Goal: Information Seeking & Learning: Learn about a topic

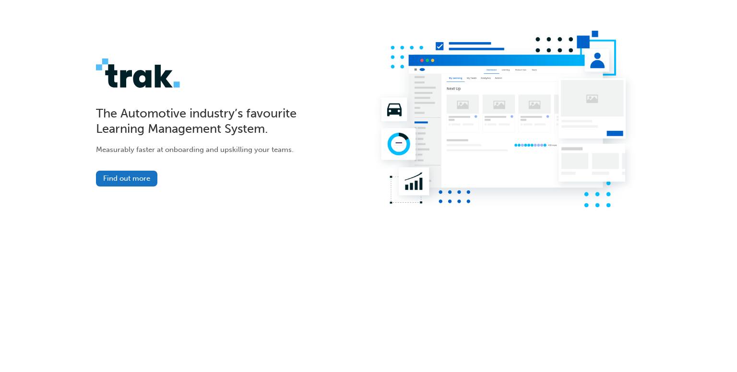
click at [146, 169] on div "Measurably faster at onboarding and upskilling your teams." at bounding box center [224, 157] width 257 height 26
click at [146, 173] on link "Find out more" at bounding box center [126, 179] width 61 height 16
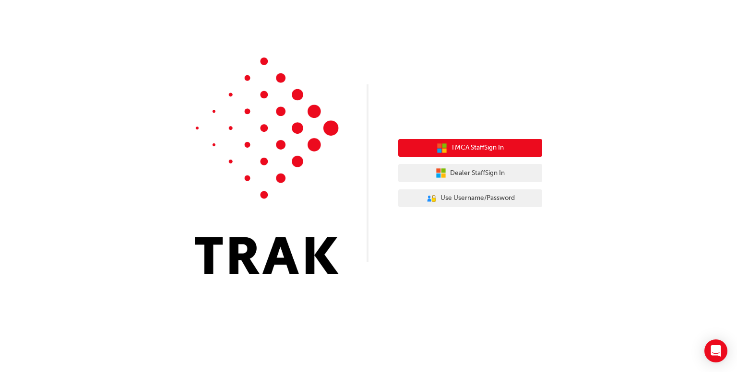
click at [451, 144] on span "TMCA Staff Sign In" at bounding box center [477, 147] width 53 height 11
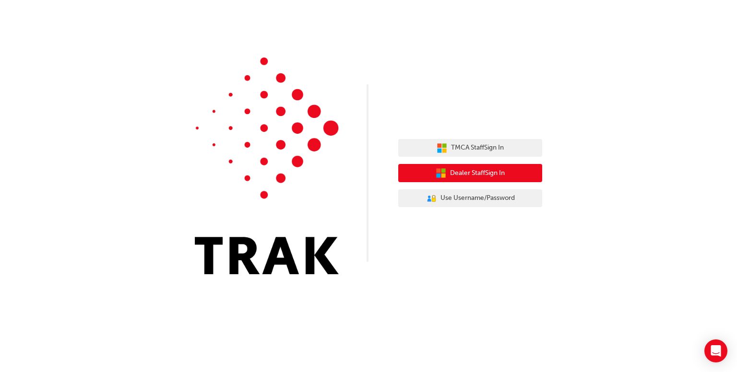
click at [448, 177] on button "Dealer Staff Sign In" at bounding box center [470, 173] width 144 height 18
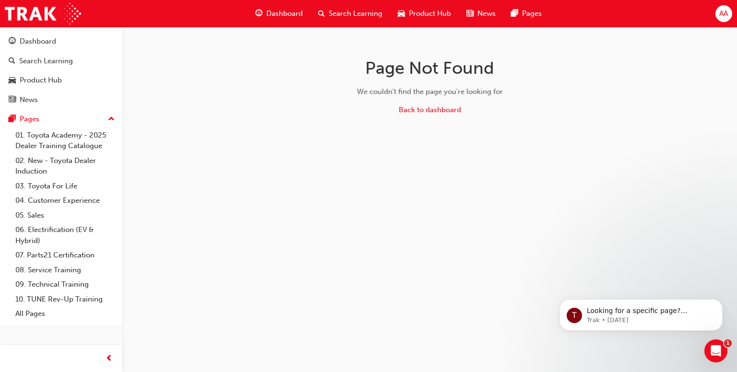
click at [286, 12] on span "Dashboard" at bounding box center [284, 13] width 36 height 11
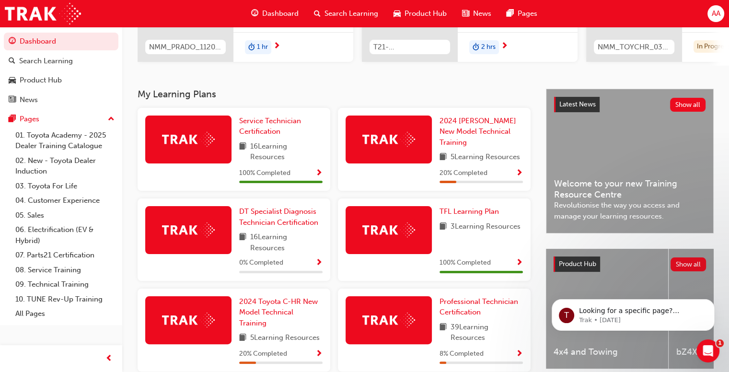
scroll to position [159, 0]
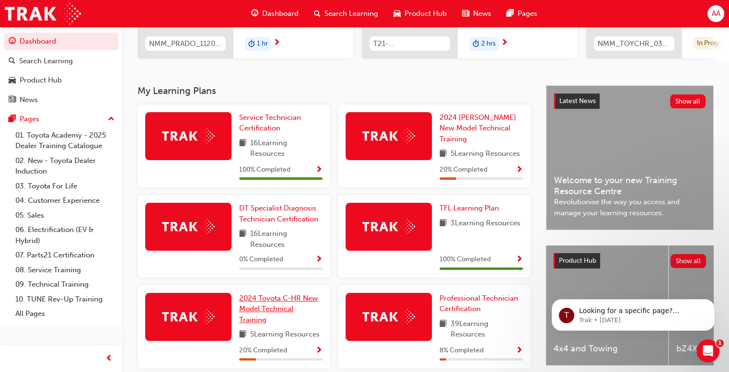
click at [319, 298] on link "2024 Toyota C-HR New Model Technical Training" at bounding box center [280, 309] width 83 height 33
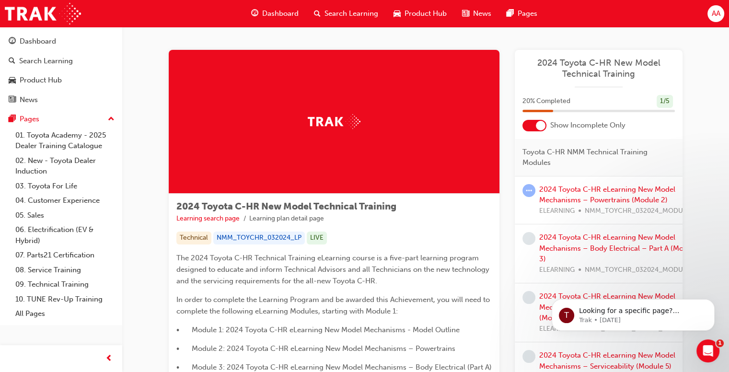
click at [286, 12] on span "Dashboard" at bounding box center [280, 13] width 36 height 11
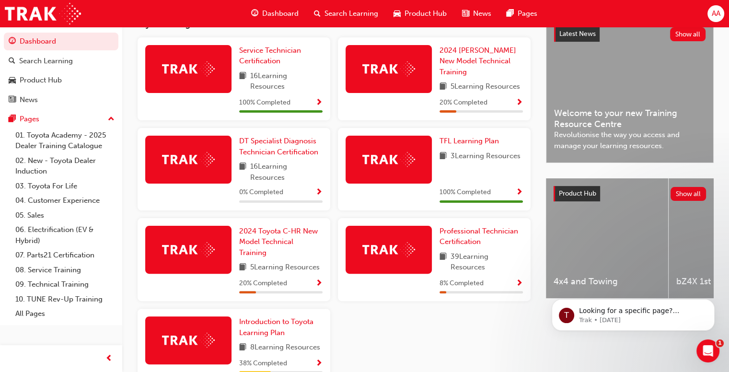
scroll to position [222, 0]
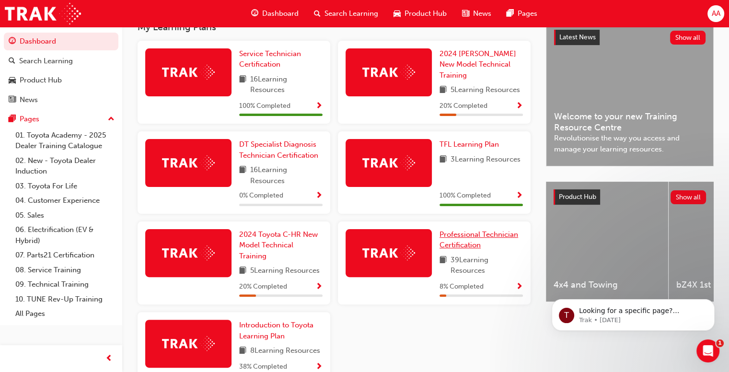
click at [447, 237] on span "Professional Technician Certification" at bounding box center [479, 240] width 79 height 20
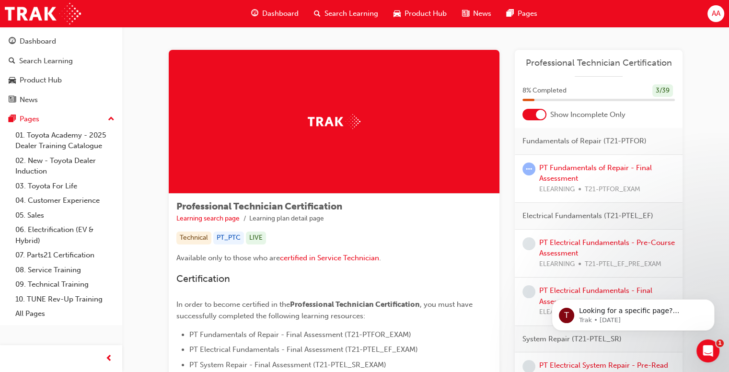
click at [282, 14] on span "Dashboard" at bounding box center [280, 13] width 36 height 11
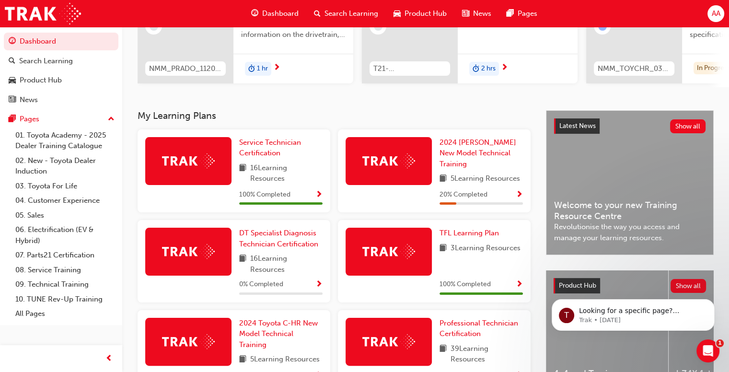
scroll to position [177, 0]
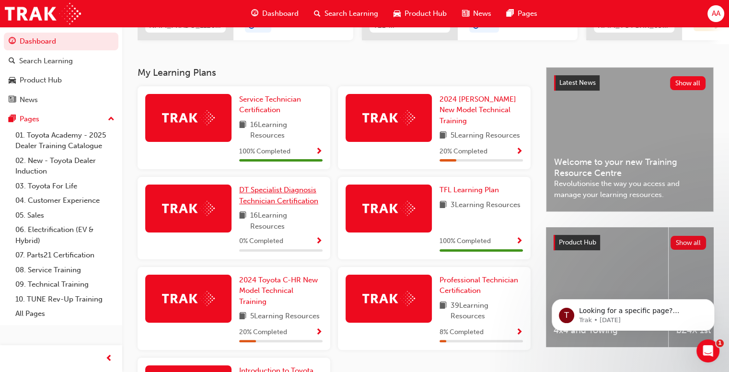
click at [290, 201] on span "DT Specialist Diagnosis Technician Certification" at bounding box center [278, 196] width 79 height 20
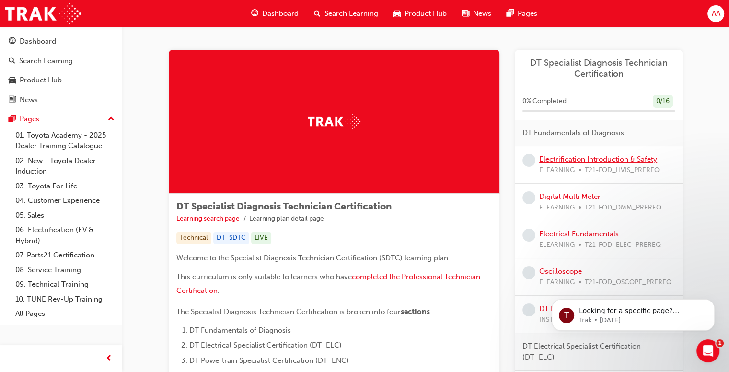
click at [546, 160] on link "Electrification Introduction & Safety" at bounding box center [598, 159] width 118 height 9
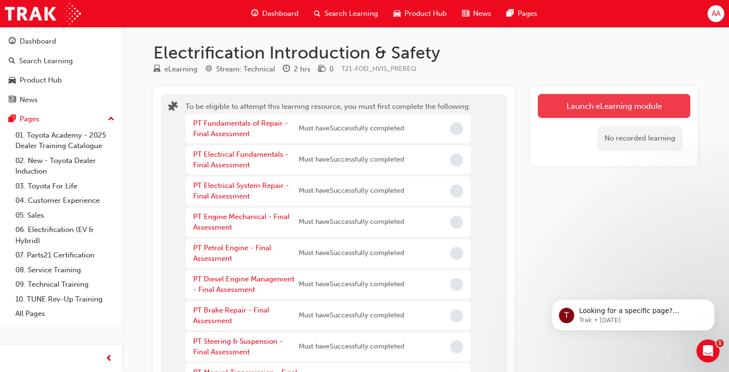
click at [571, 109] on button "Launch eLearning module" at bounding box center [614, 106] width 152 height 24
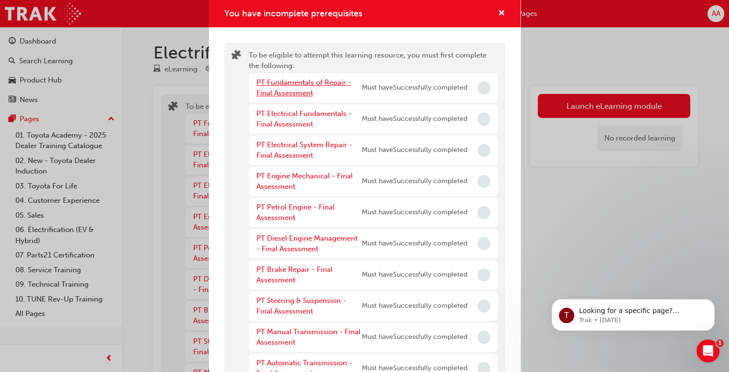
click at [296, 86] on link "PT Fundamentals of Repair - Final Assessment" at bounding box center [304, 88] width 95 height 20
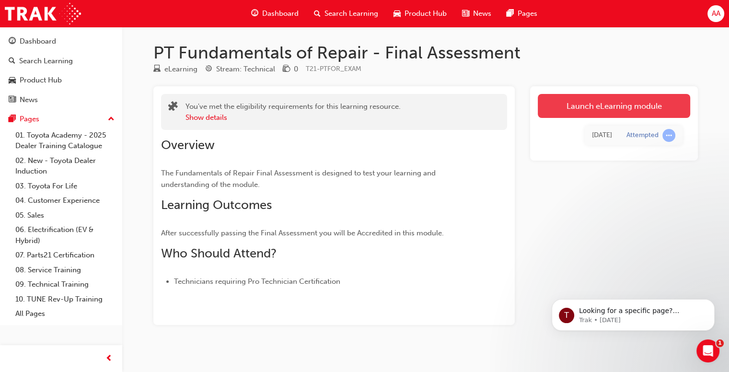
click at [562, 108] on link "Launch eLearning module" at bounding box center [614, 106] width 152 height 24
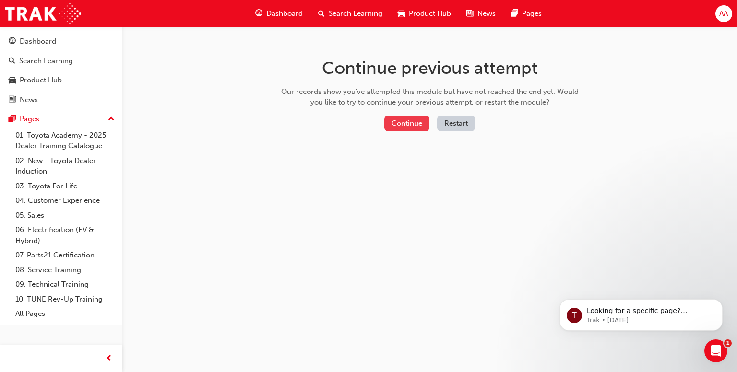
click at [414, 128] on button "Continue" at bounding box center [406, 124] width 45 height 16
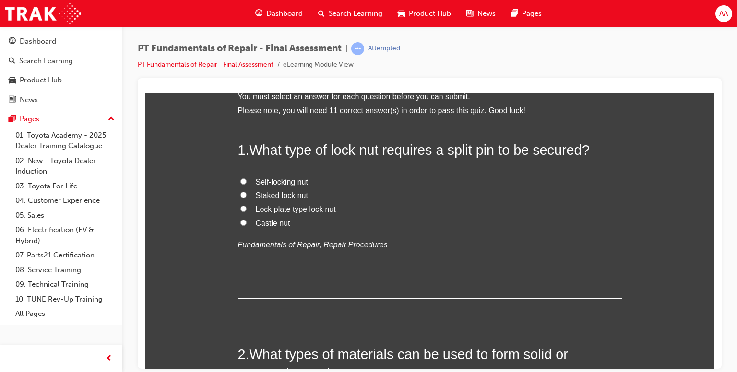
scroll to position [58, 0]
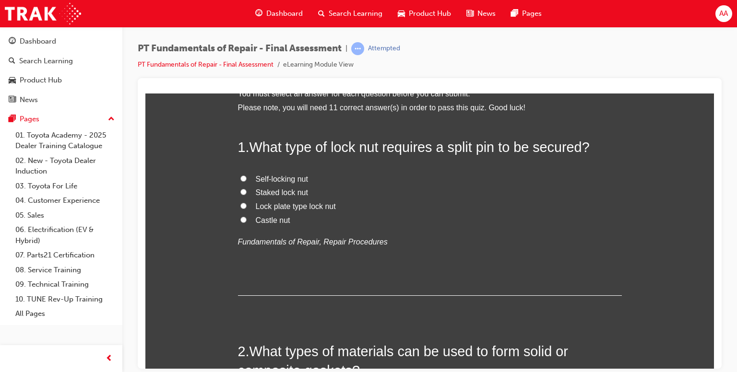
click at [240, 204] on input "Lock plate type lock nut" at bounding box center [243, 205] width 6 height 6
radio input "true"
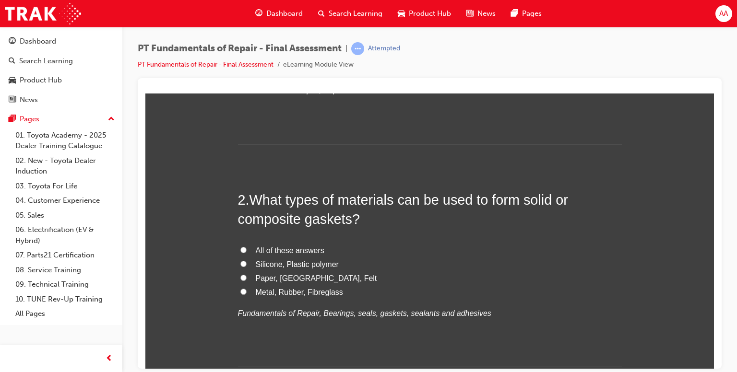
scroll to position [212, 0]
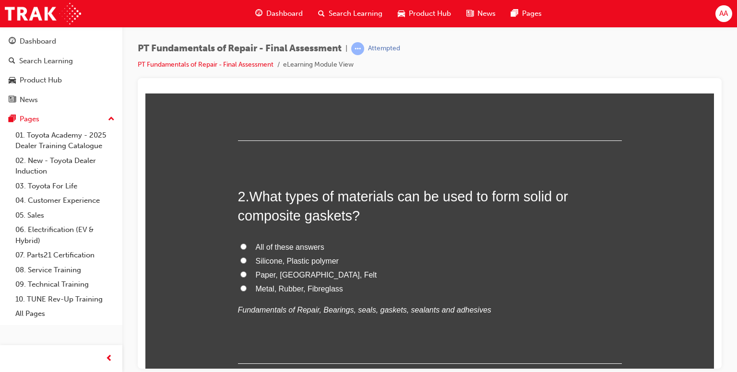
click at [286, 323] on div "2 . What types of materials can be used to form solid or composite gaskets? All…" at bounding box center [430, 275] width 384 height 177
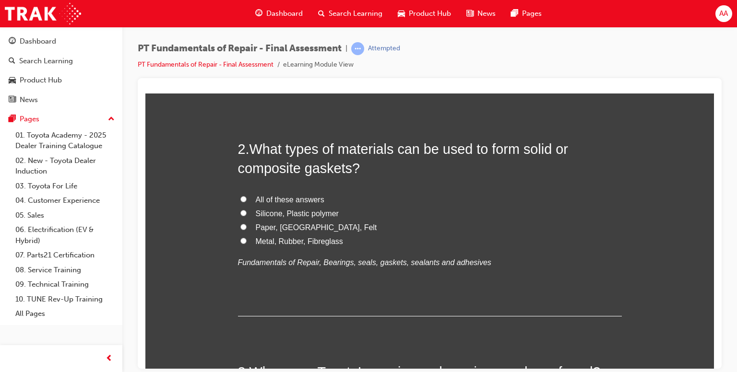
scroll to position [262, 0]
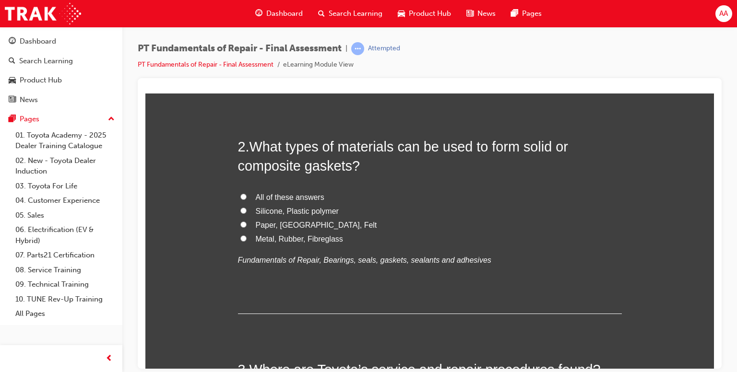
click at [240, 239] on input "Metal, Rubber, Fibreglass" at bounding box center [243, 238] width 6 height 6
radio input "true"
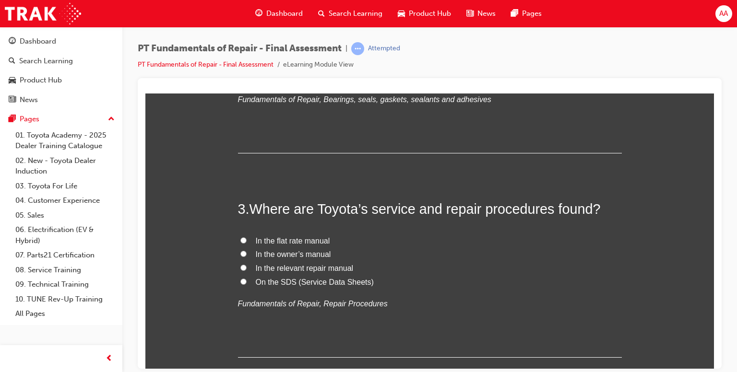
scroll to position [423, 0]
click at [240, 279] on input "On the SDS (Service Data Sheets)" at bounding box center [243, 281] width 6 height 6
radio input "true"
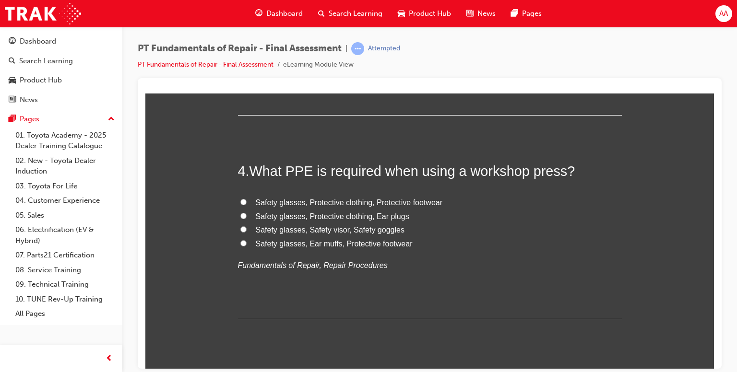
scroll to position [669, 0]
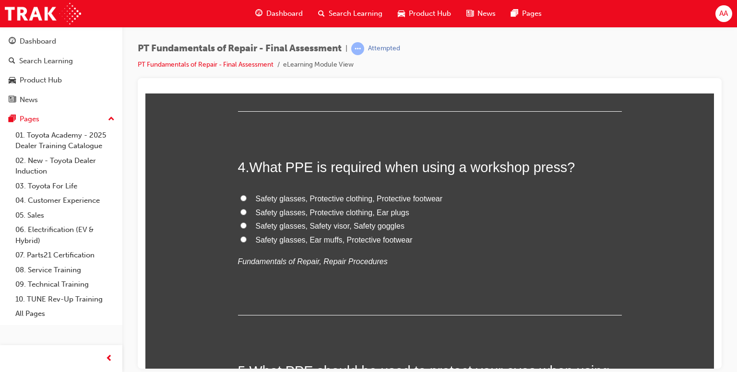
click at [240, 225] on input "Safety glasses, Safety visor, Safety goggles" at bounding box center [243, 225] width 6 height 6
radio input "true"
click at [240, 238] on input "Safety glasses, Ear muffs, Protective footwear" at bounding box center [243, 239] width 6 height 6
radio input "true"
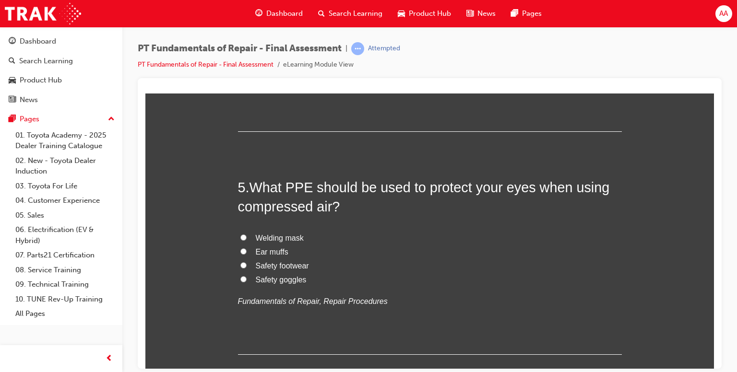
scroll to position [888, 0]
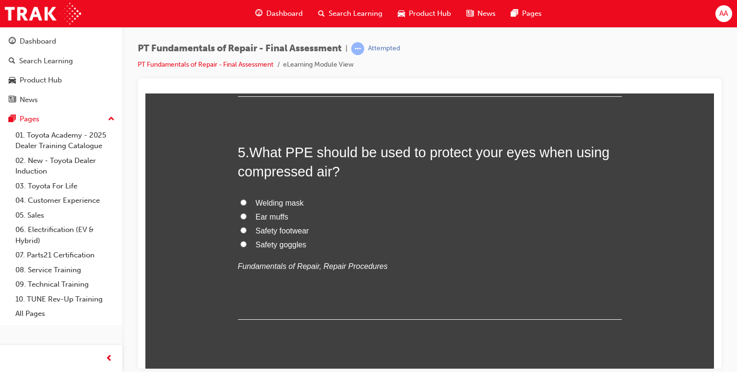
click at [240, 243] on input "Safety goggles" at bounding box center [243, 244] width 6 height 6
radio input "true"
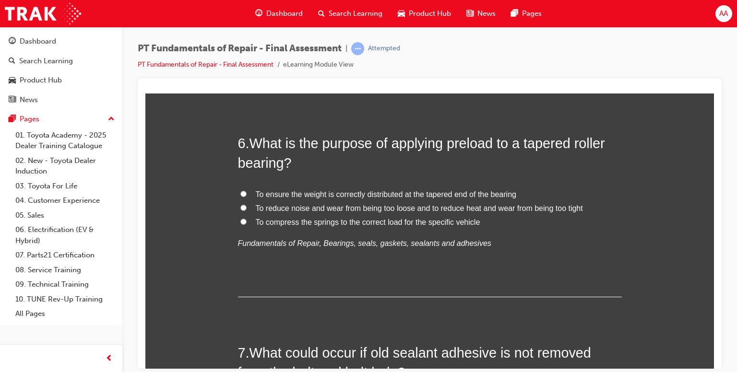
scroll to position [1121, 0]
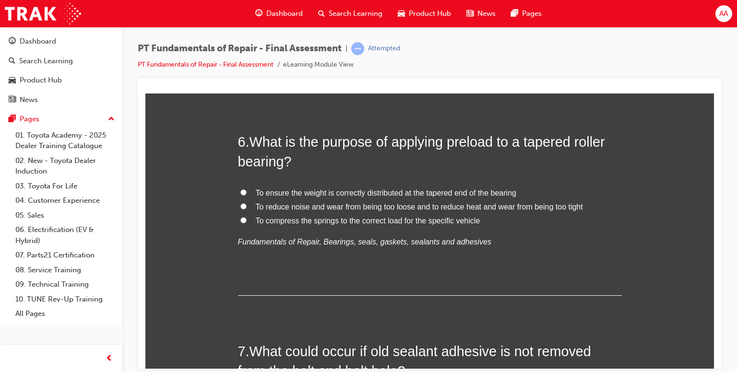
click at [241, 205] on input "To reduce noise and wear from being too loose and to reduce heat and wear from …" at bounding box center [243, 206] width 6 height 6
radio input "true"
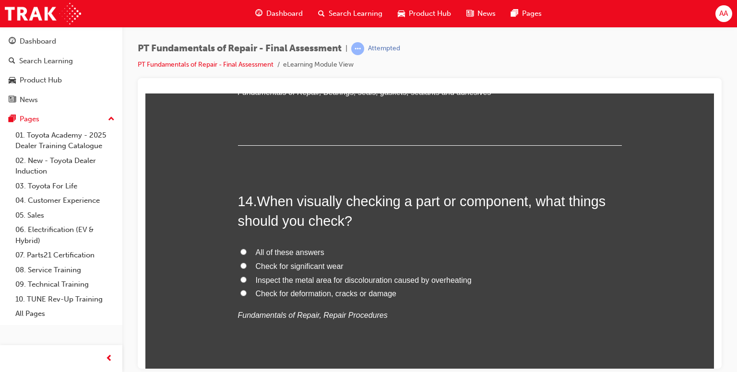
scroll to position [2908, 0]
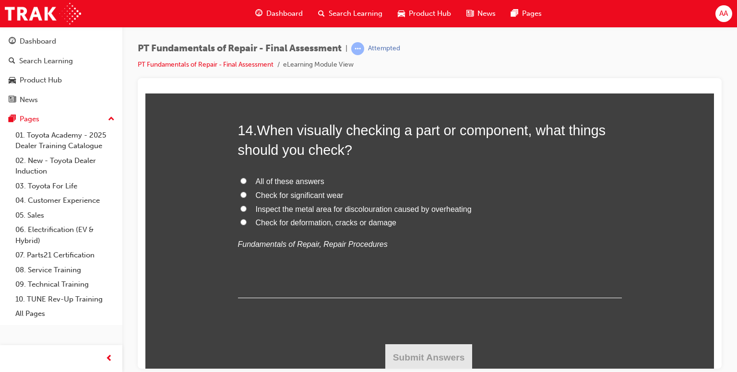
click at [240, 179] on input "All of these answers" at bounding box center [243, 180] width 6 height 6
radio input "true"
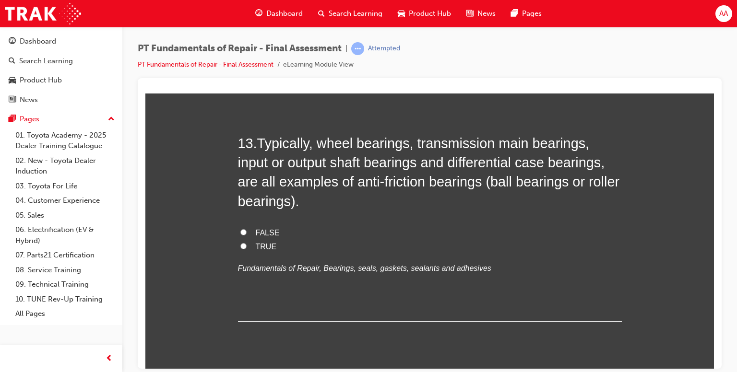
scroll to position [2649, 0]
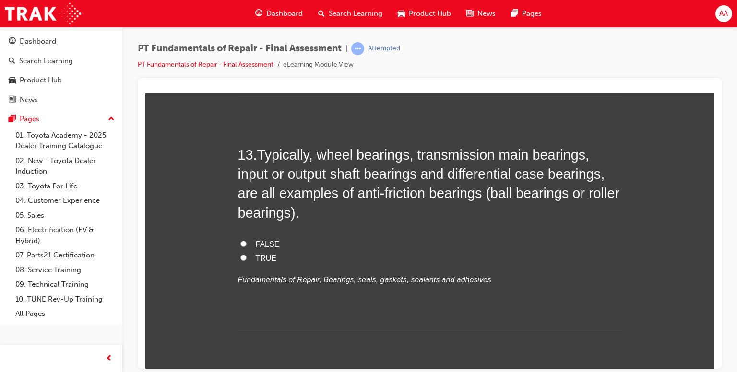
click at [240, 255] on input "TRUE" at bounding box center [243, 257] width 6 height 6
radio input "true"
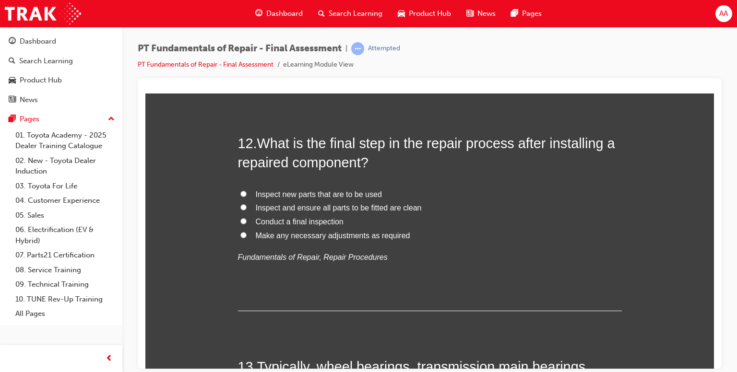
scroll to position [2438, 0]
click at [241, 219] on input "Conduct a final inspection" at bounding box center [243, 220] width 6 height 6
radio input "true"
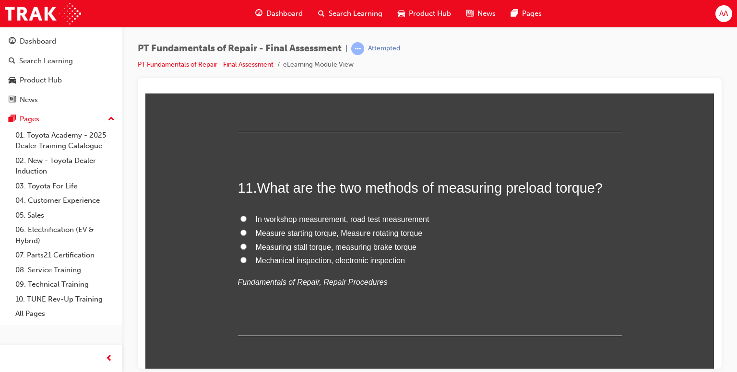
scroll to position [2188, 0]
click at [240, 232] on input "Measure starting torque, Measure rotating torque" at bounding box center [243, 233] width 6 height 6
radio input "true"
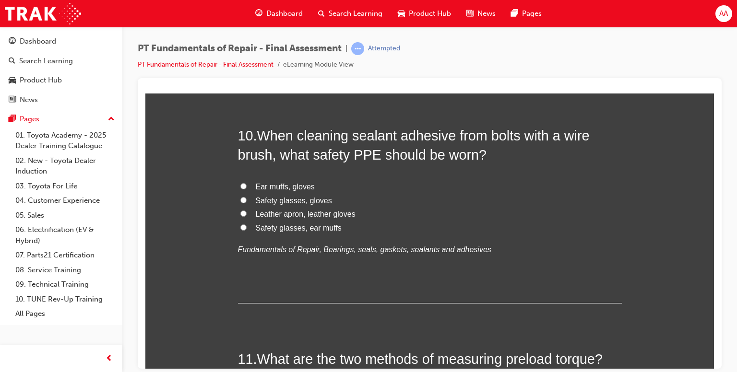
scroll to position [2018, 0]
click at [240, 197] on input "Safety glasses, gloves" at bounding box center [243, 200] width 6 height 6
radio input "true"
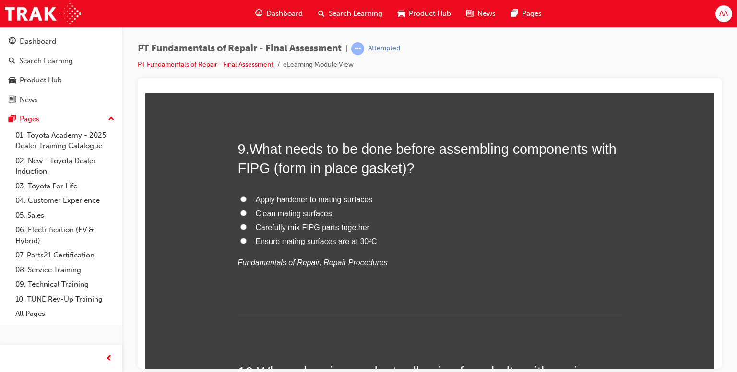
scroll to position [1780, 0]
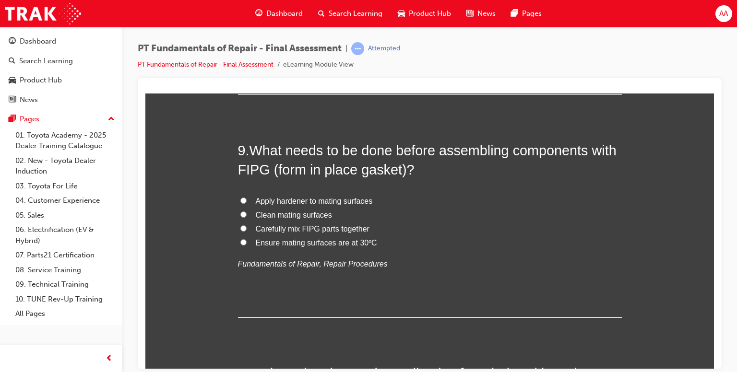
click at [240, 213] on input "Clean mating surfaces" at bounding box center [243, 214] width 6 height 6
radio input "true"
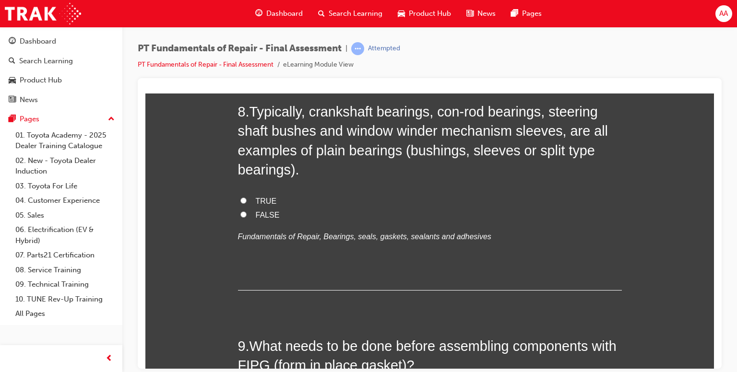
scroll to position [1584, 0]
click at [240, 200] on input "TRUE" at bounding box center [243, 200] width 6 height 6
radio input "true"
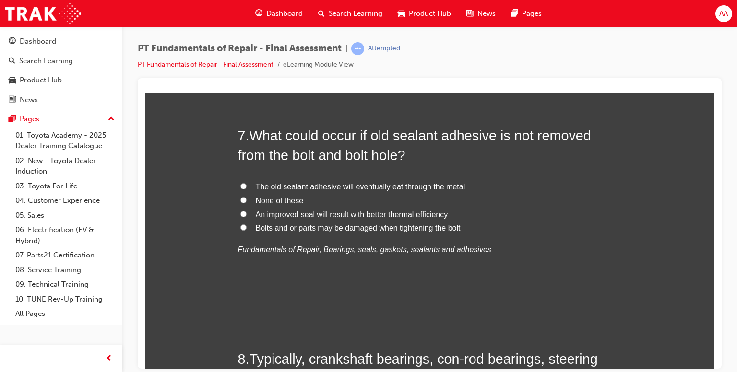
scroll to position [1337, 0]
click at [240, 199] on input "None of these" at bounding box center [243, 200] width 6 height 6
radio input "true"
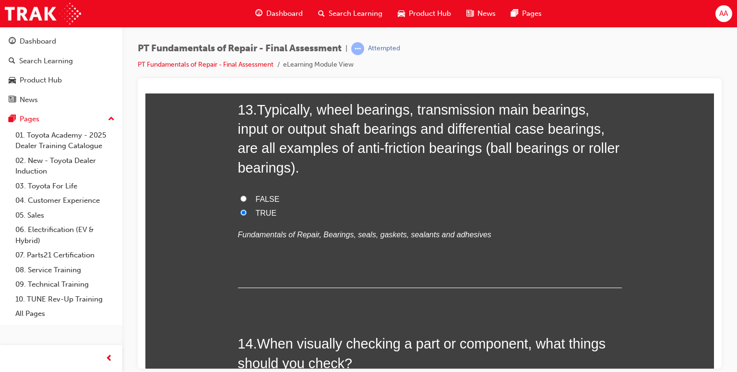
scroll to position [2908, 0]
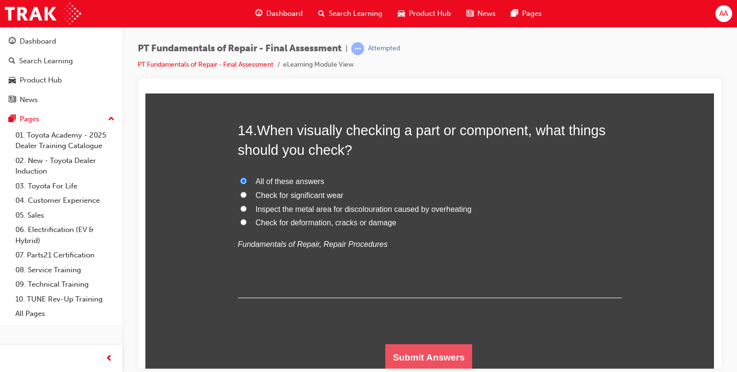
click at [409, 356] on button "Submit Answers" at bounding box center [428, 357] width 87 height 27
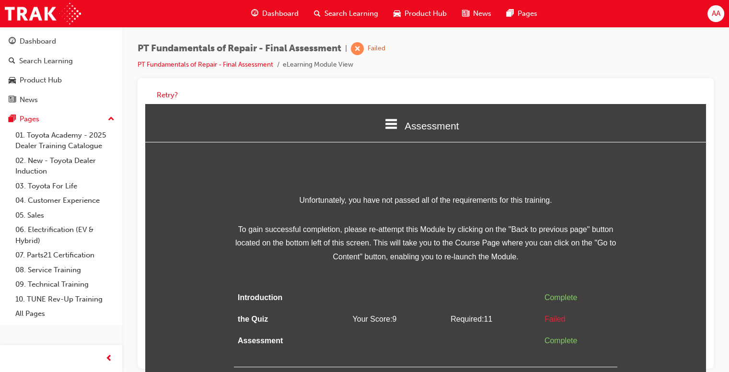
scroll to position [7, 0]
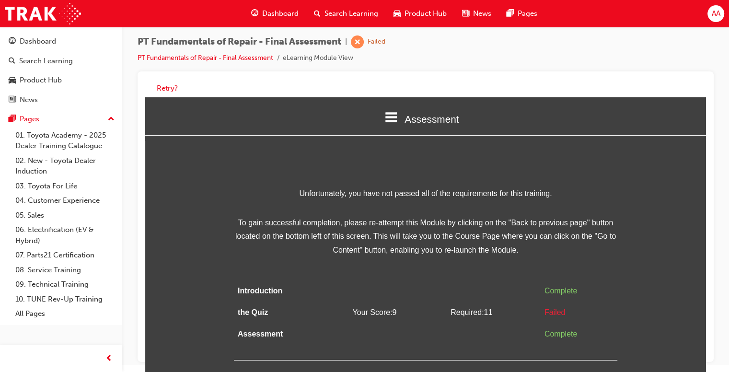
click at [269, 17] on span "Dashboard" at bounding box center [280, 13] width 36 height 11
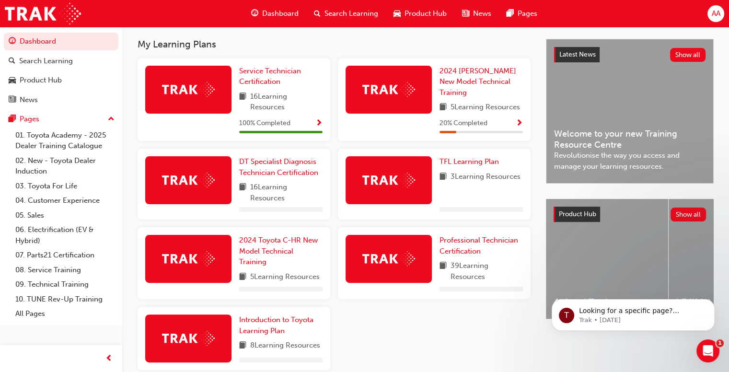
scroll to position [206, 0]
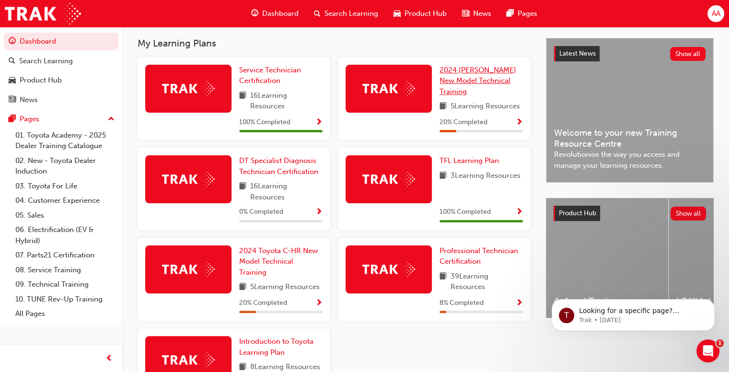
click at [493, 80] on span "2024 [PERSON_NAME] New Model Technical Training" at bounding box center [478, 81] width 77 height 30
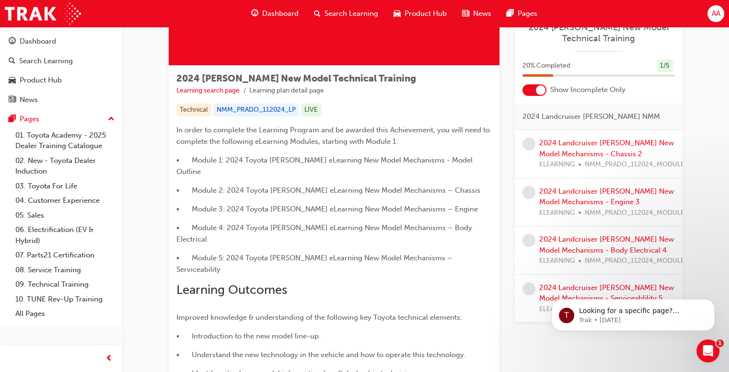
scroll to position [222, 0]
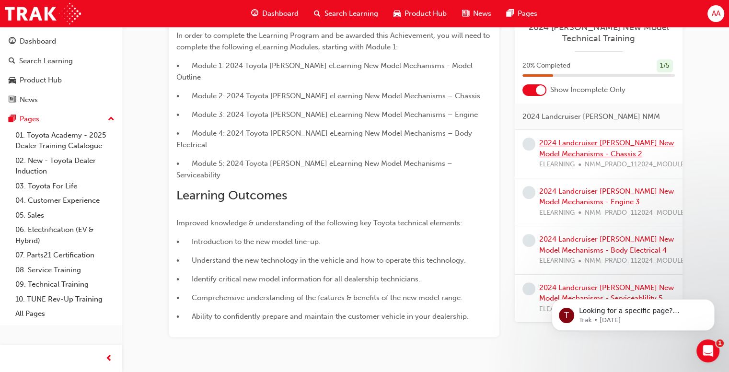
click at [581, 139] on link "2024 Landcruiser [PERSON_NAME] New Model Mechanisms - Chassis 2" at bounding box center [606, 149] width 135 height 20
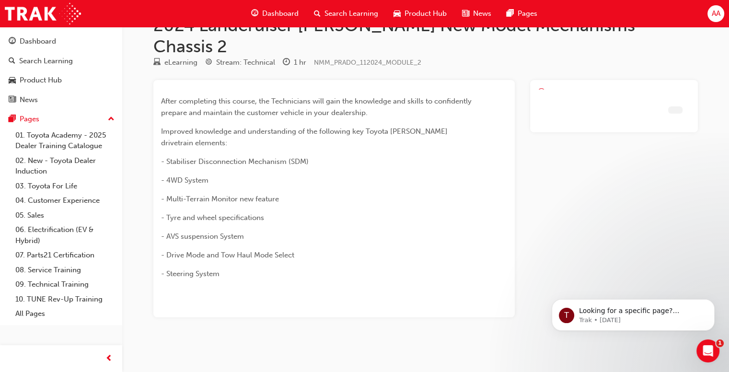
scroll to position [6, 0]
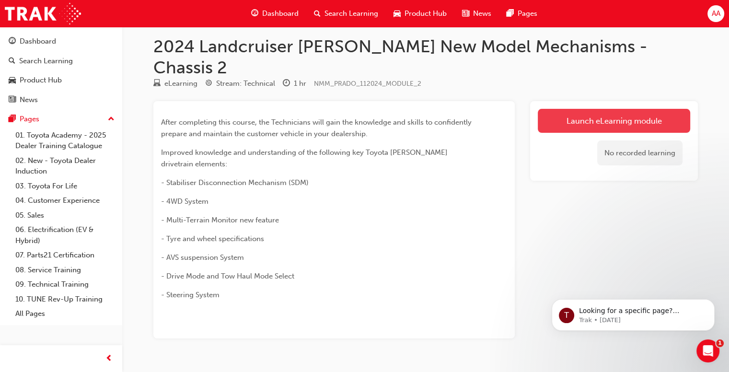
click at [608, 109] on link "Launch eLearning module" at bounding box center [614, 121] width 152 height 24
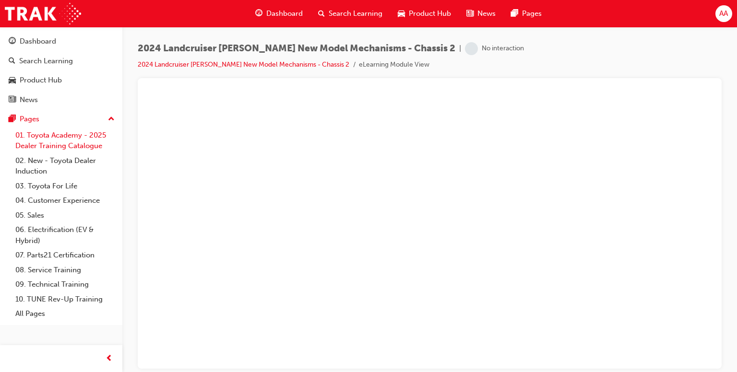
click at [81, 142] on link "01. Toyota Academy - 2025 Dealer Training Catalogue" at bounding box center [65, 140] width 107 height 25
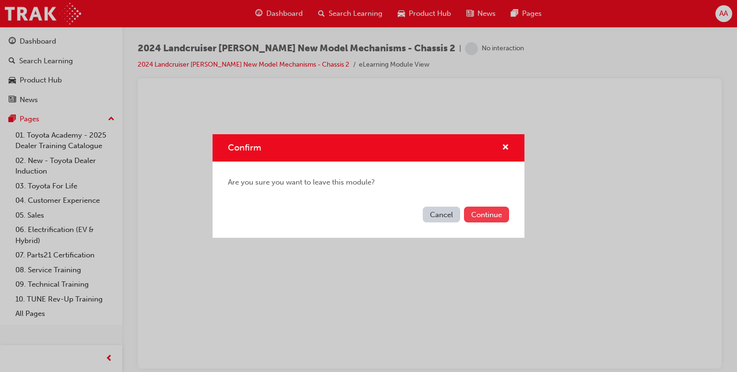
click at [478, 220] on button "Continue" at bounding box center [486, 215] width 45 height 16
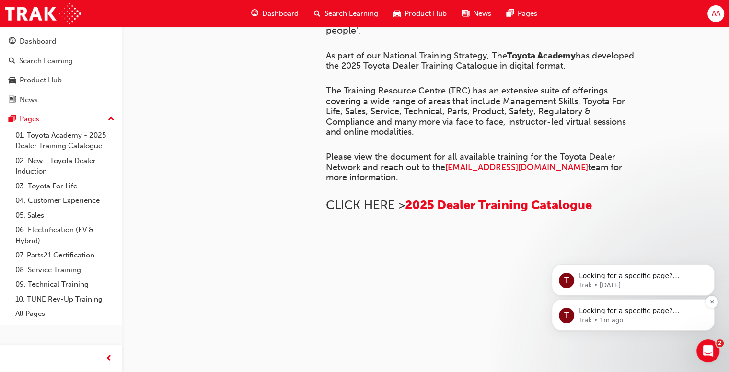
scroll to position [721, 0]
click at [710, 267] on icon "Dismiss notification" at bounding box center [712, 266] width 5 height 5
click at [713, 304] on icon "Dismiss notification" at bounding box center [712, 301] width 5 height 5
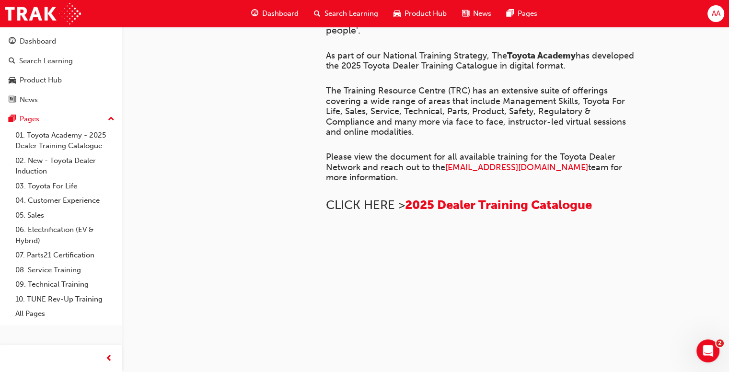
click at [326, 247] on img at bounding box center [326, 247] width 0 height 0
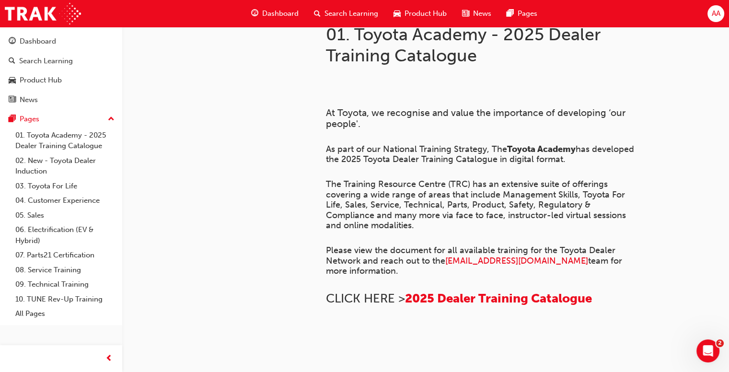
scroll to position [0, 0]
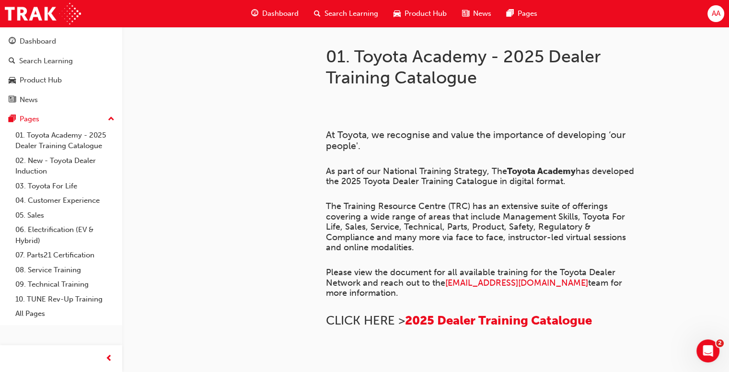
click at [289, 11] on span "Dashboard" at bounding box center [280, 13] width 36 height 11
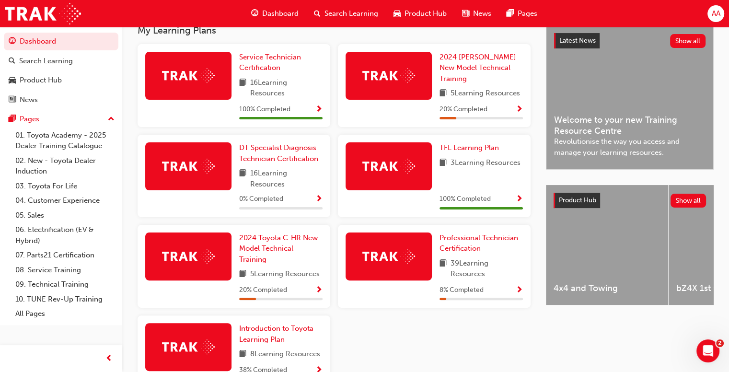
scroll to position [213, 0]
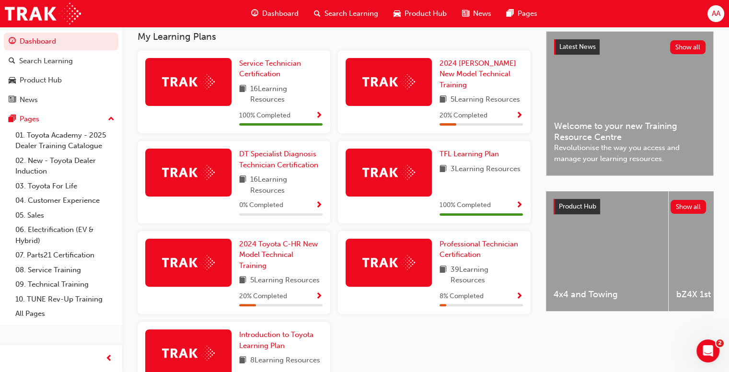
click at [382, 95] on div at bounding box center [389, 82] width 86 height 48
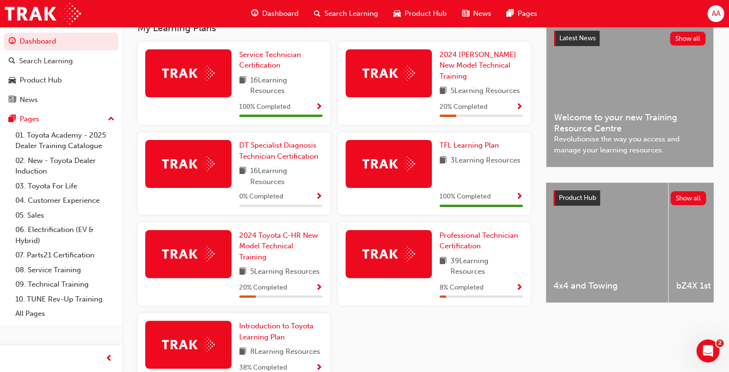
scroll to position [175, 0]
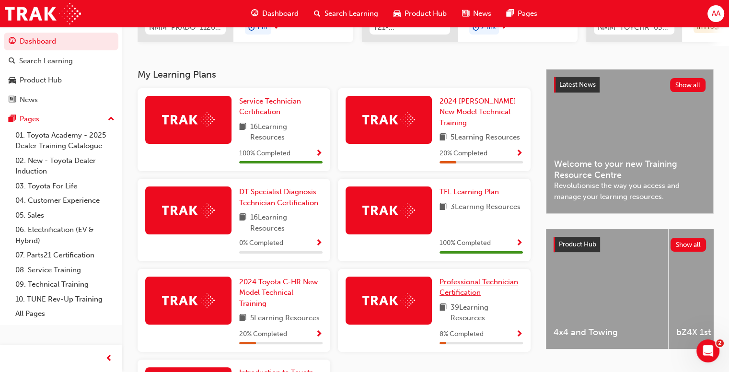
click at [451, 294] on span "Professional Technician Certification" at bounding box center [479, 288] width 79 height 20
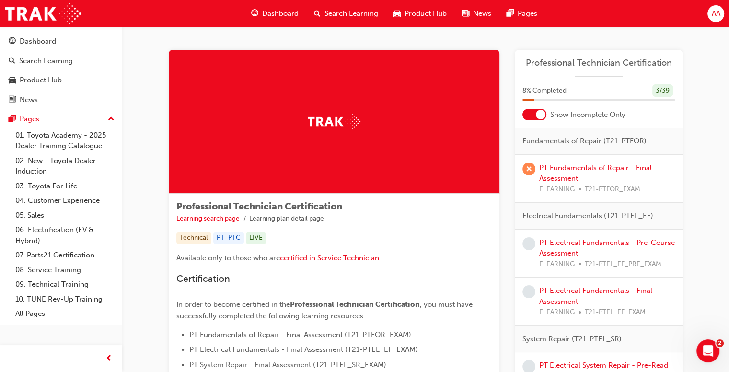
click at [566, 247] on div "PT Electrical Fundamentals - Pre-Course Assessment ELEARNING T21-PTEL_EF_PRE_EX…" at bounding box center [607, 253] width 136 height 33
click at [564, 242] on link "PT Electrical Fundamentals - Pre-Course Assessment" at bounding box center [607, 248] width 136 height 20
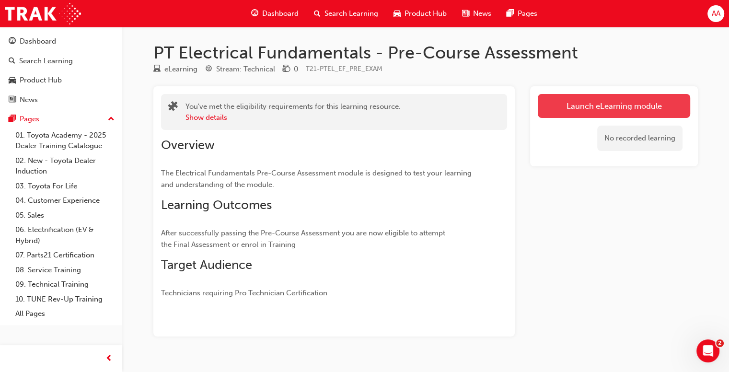
click at [591, 102] on link "Launch eLearning module" at bounding box center [614, 106] width 152 height 24
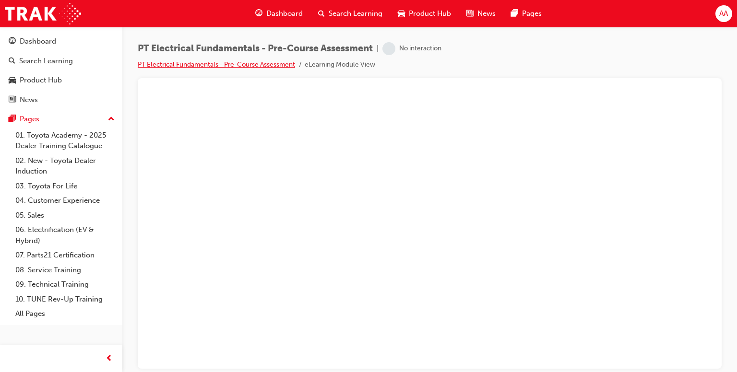
click at [258, 64] on link "PT Electrical Fundamentals - Pre-Course Assessment" at bounding box center [216, 64] width 157 height 8
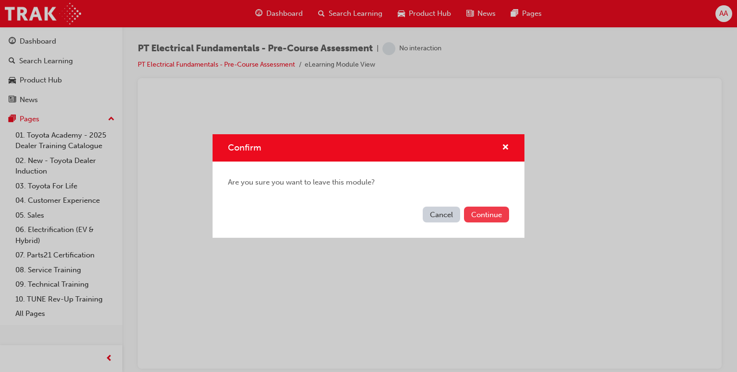
click at [476, 213] on button "Continue" at bounding box center [486, 215] width 45 height 16
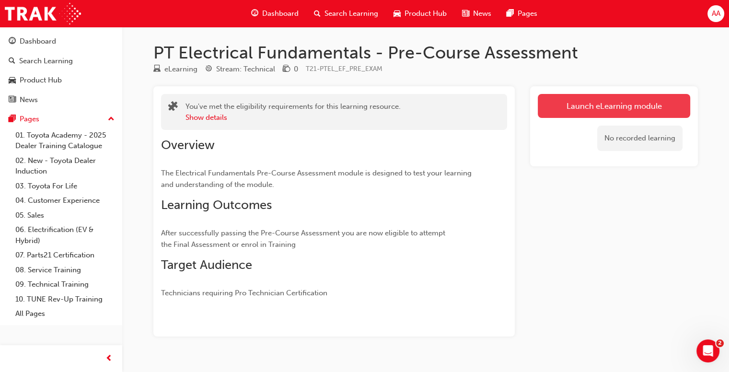
click at [563, 108] on link "Launch eLearning module" at bounding box center [614, 106] width 152 height 24
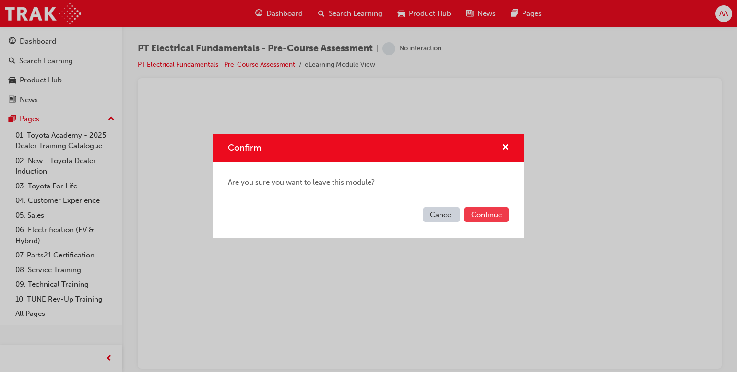
click at [485, 215] on button "Continue" at bounding box center [486, 215] width 45 height 16
click at [477, 211] on button "Continue" at bounding box center [486, 215] width 45 height 16
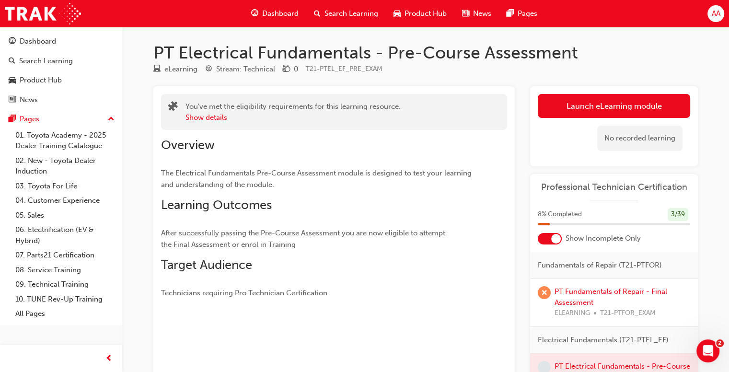
scroll to position [126, 0]
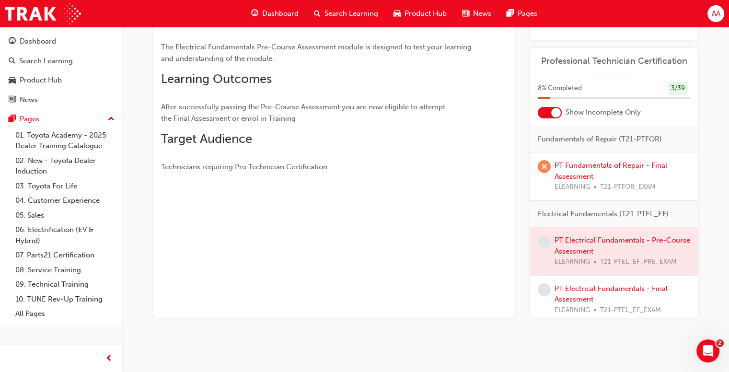
click at [572, 169] on div "PT Fundamentals of Repair - Final Assessment ELEARNING T21-PTFOR_EXAM" at bounding box center [623, 176] width 136 height 33
click at [572, 167] on link "PT Fundamentals of Repair - Final Assessment" at bounding box center [611, 171] width 113 height 20
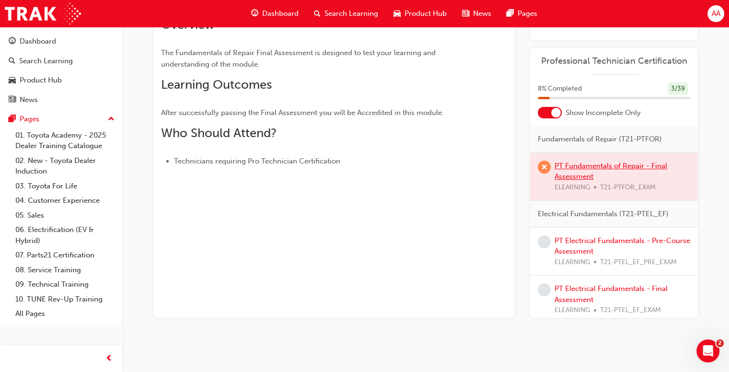
scroll to position [126, 0]
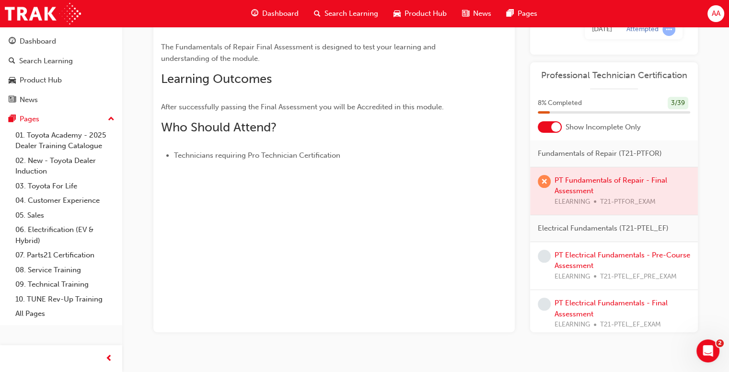
click at [573, 181] on div at bounding box center [614, 191] width 168 height 48
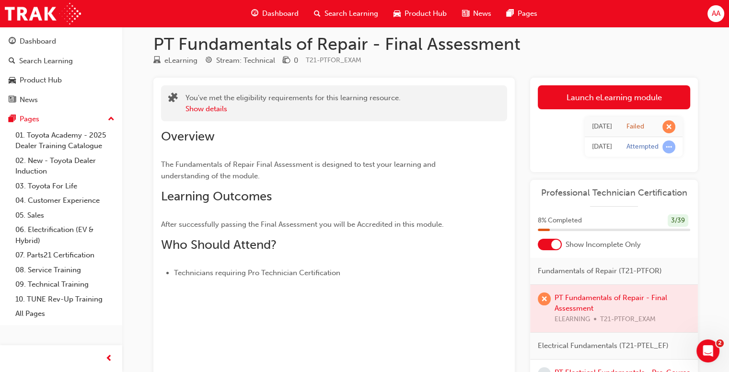
scroll to position [0, 0]
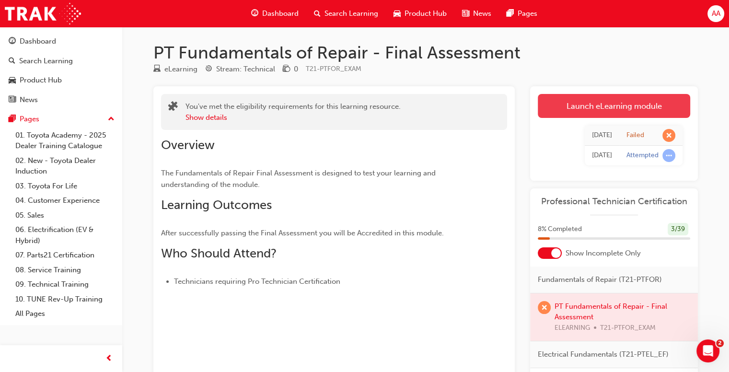
click at [603, 110] on link "Launch eLearning module" at bounding box center [614, 106] width 152 height 24
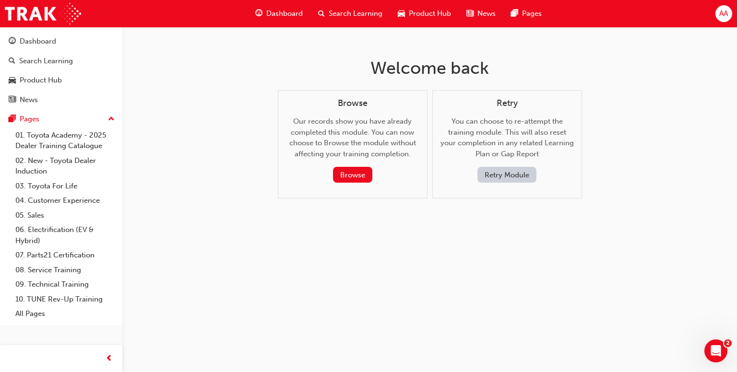
click at [497, 180] on button "Retry Module" at bounding box center [506, 175] width 59 height 16
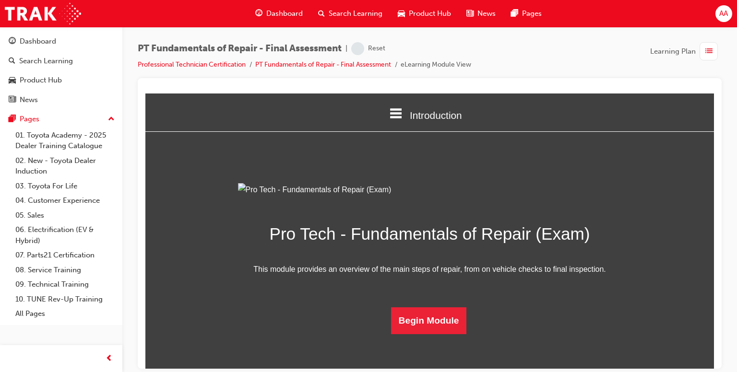
scroll to position [71, 0]
click at [413, 334] on button "Begin Module" at bounding box center [429, 320] width 76 height 27
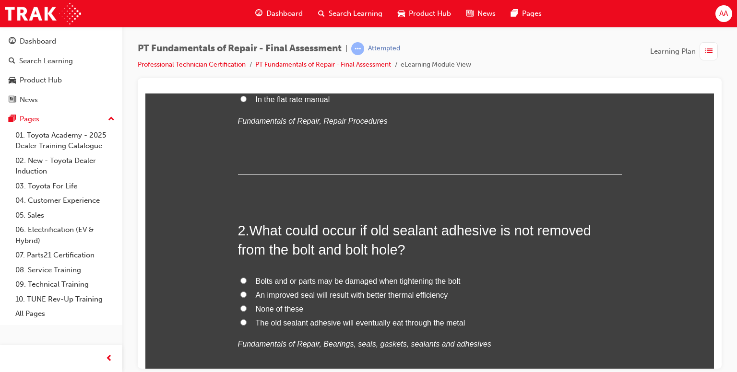
scroll to position [0, 0]
